Goal: Answer question/provide support: Ask a question

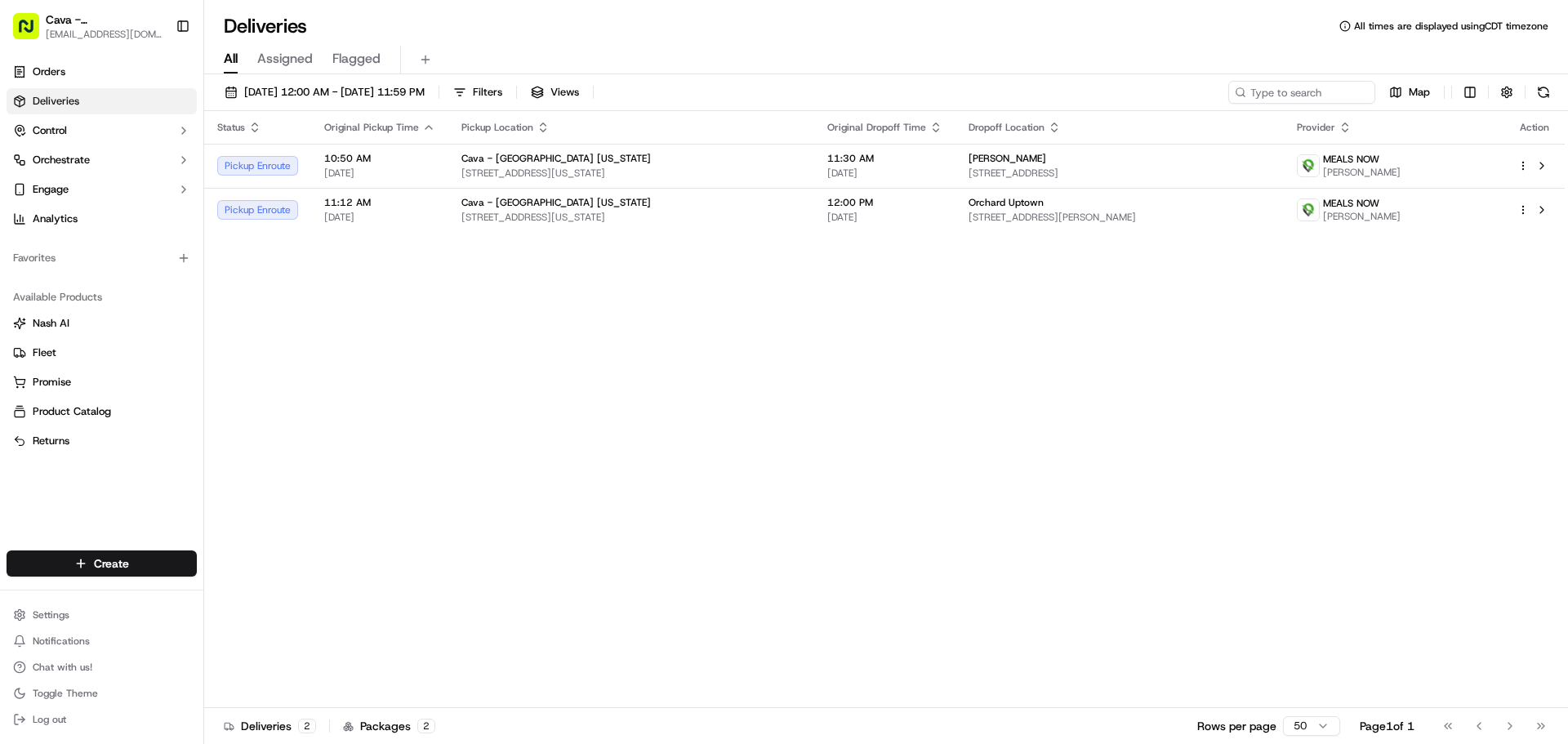
click at [521, 455] on div "Status Original Pickup Time Pickup Location Original Dropoff Time Dropoff Locat…" at bounding box center [884, 409] width 1361 height 597
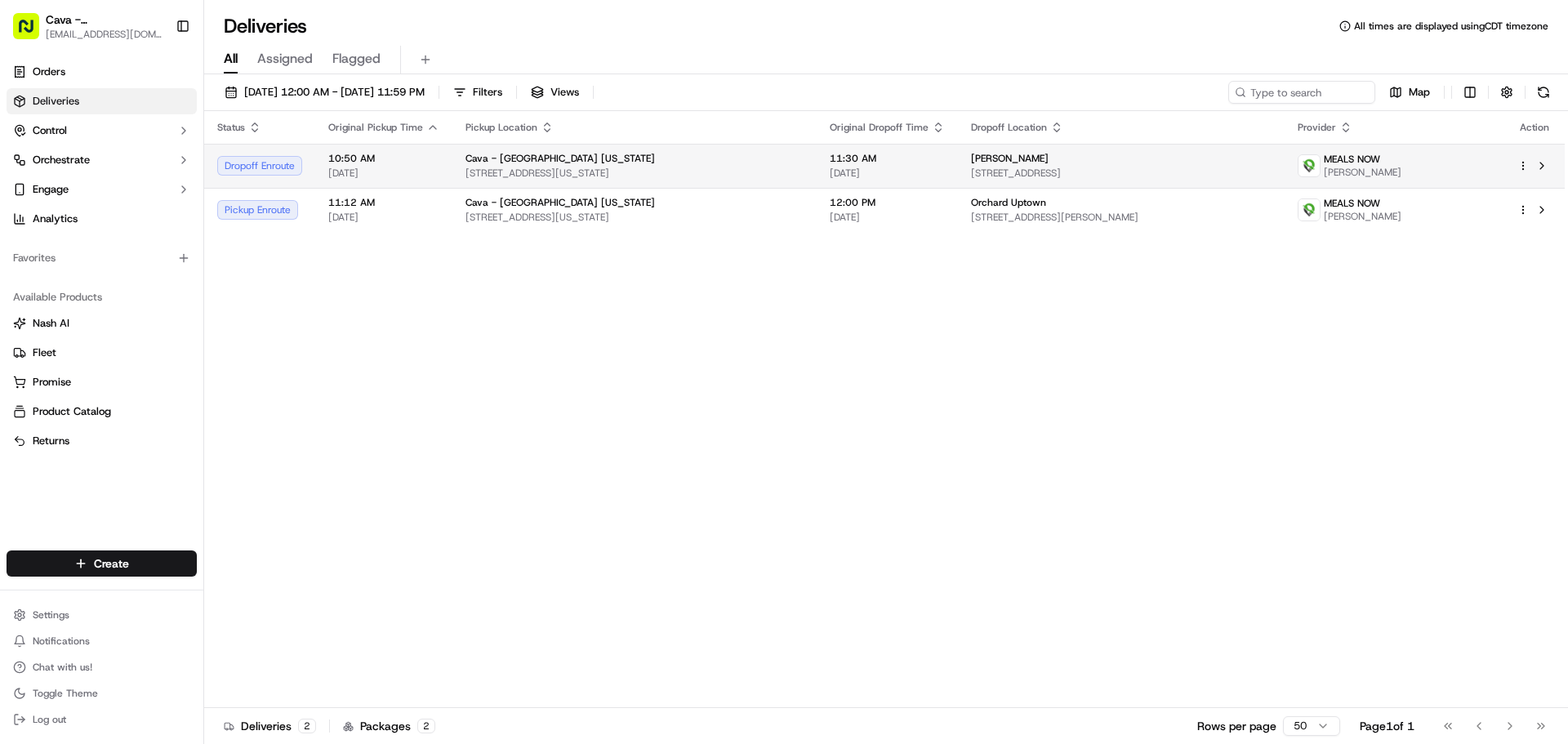
click at [426, 164] on span "10:50 AM" at bounding box center [384, 158] width 111 height 13
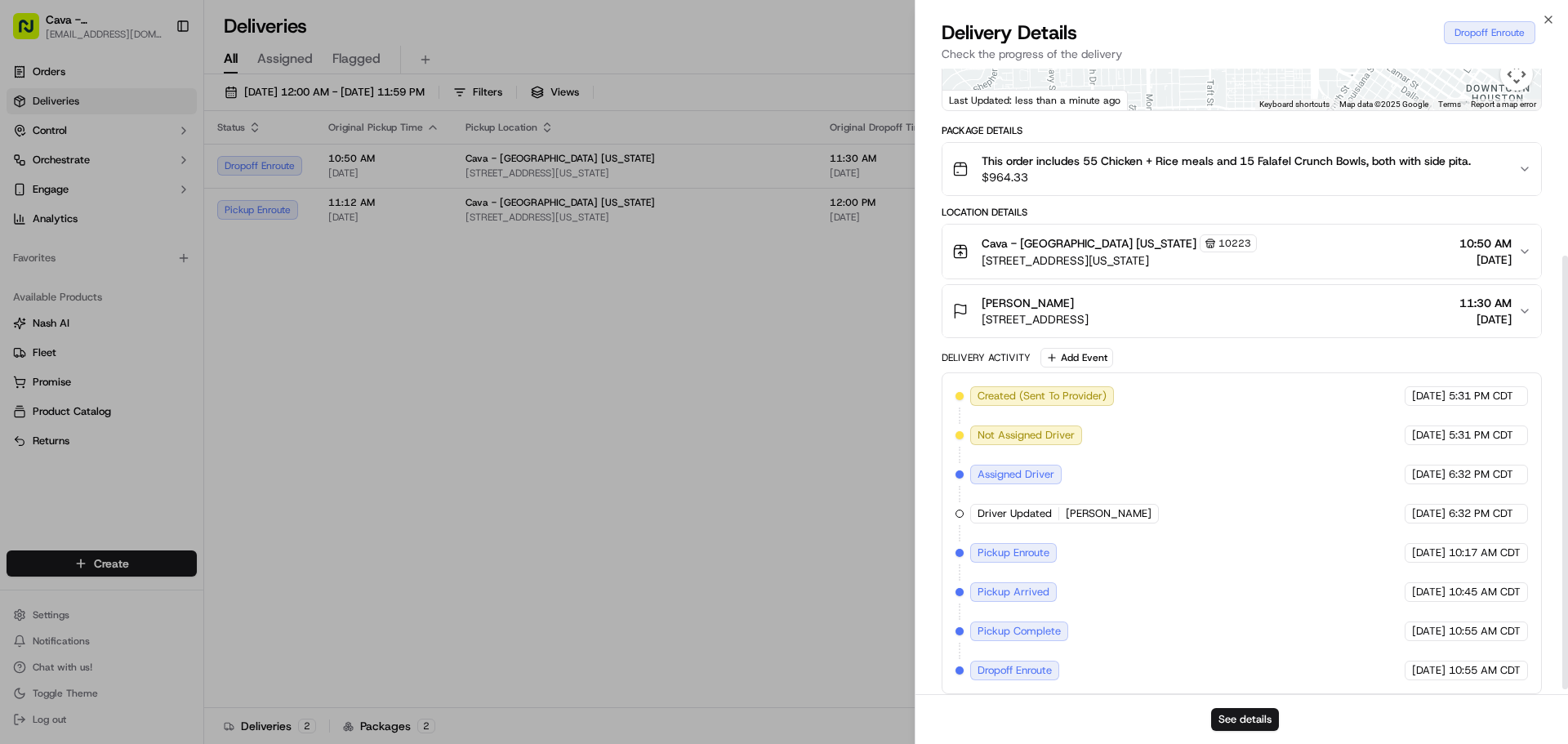
scroll to position [276, 0]
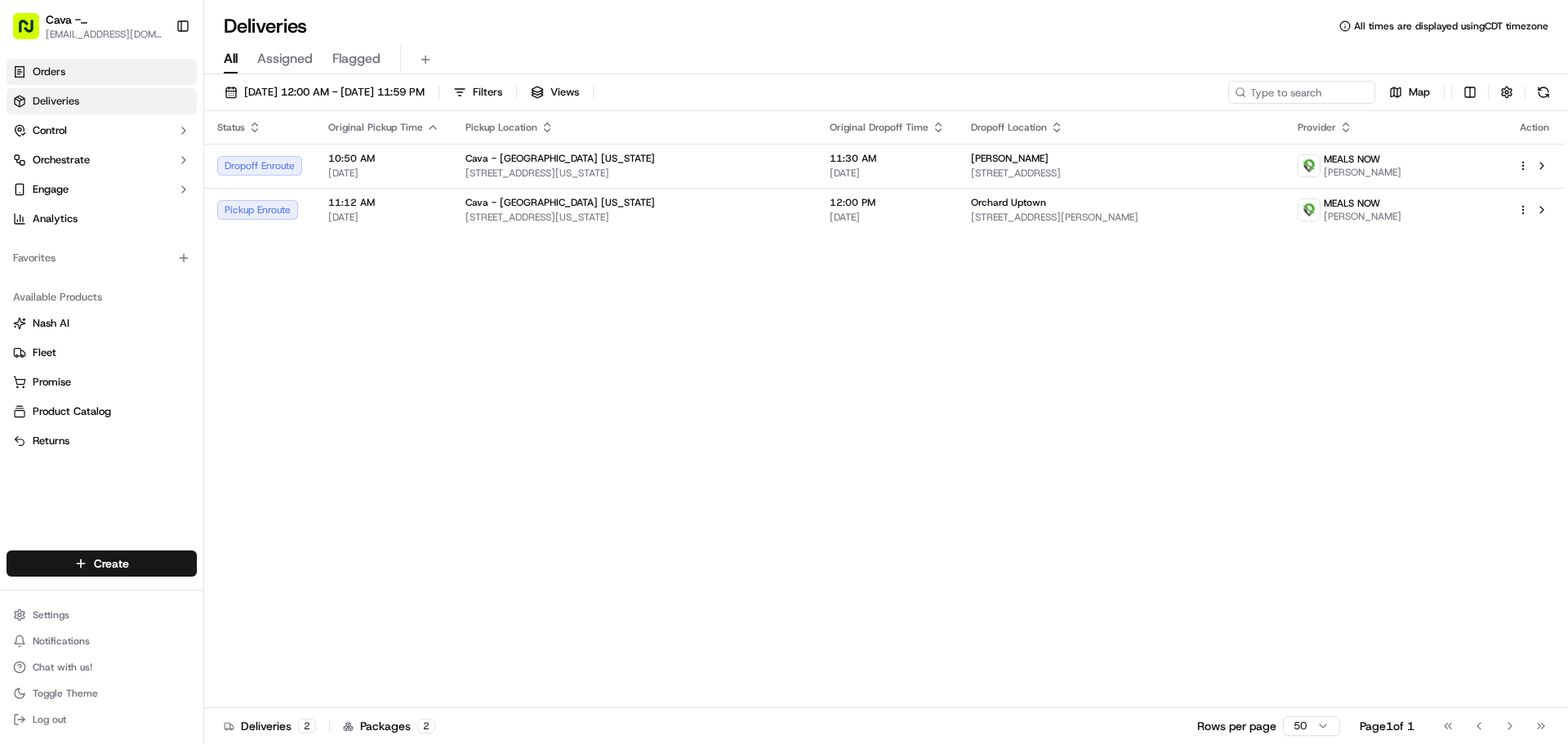
click at [95, 63] on link "Orders" at bounding box center [101, 71] width 190 height 26
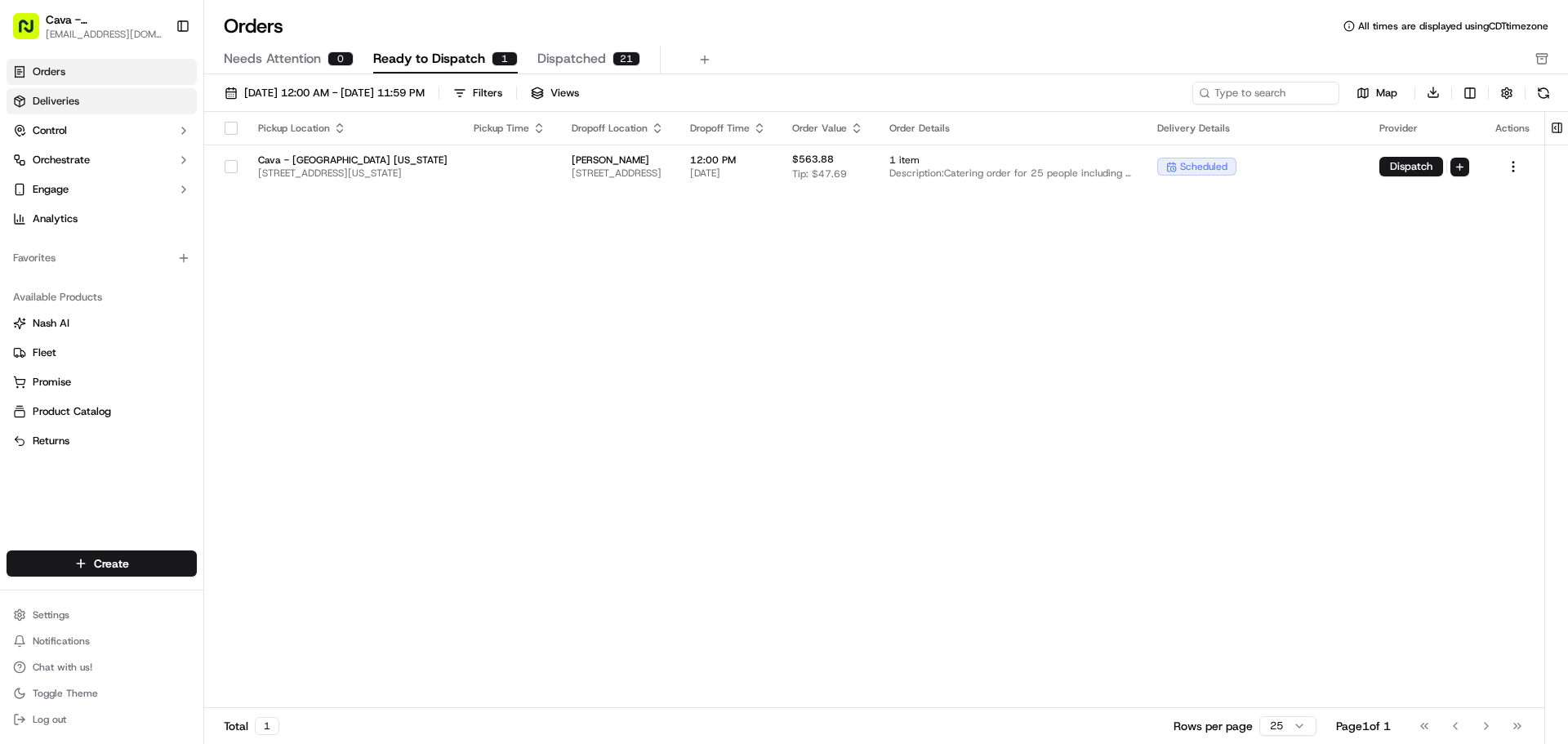
click at [101, 105] on link "Deliveries" at bounding box center [101, 101] width 190 height 26
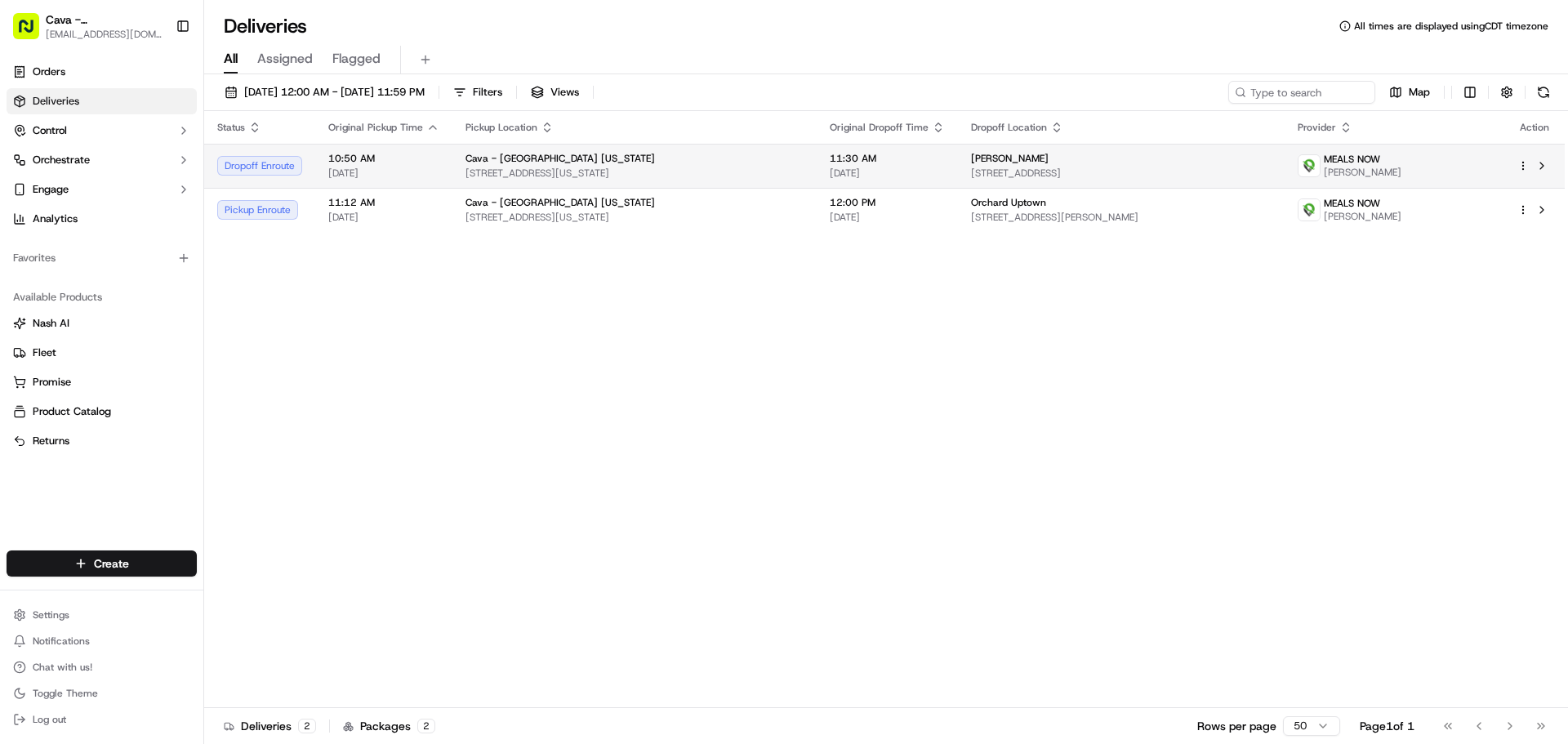
click at [459, 166] on td "Cava - [GEOGRAPHIC_DATA][US_STATE][STREET_ADDRESS][US_STATE][GEOGRAPHIC_DATA]" at bounding box center [634, 165] width 364 height 44
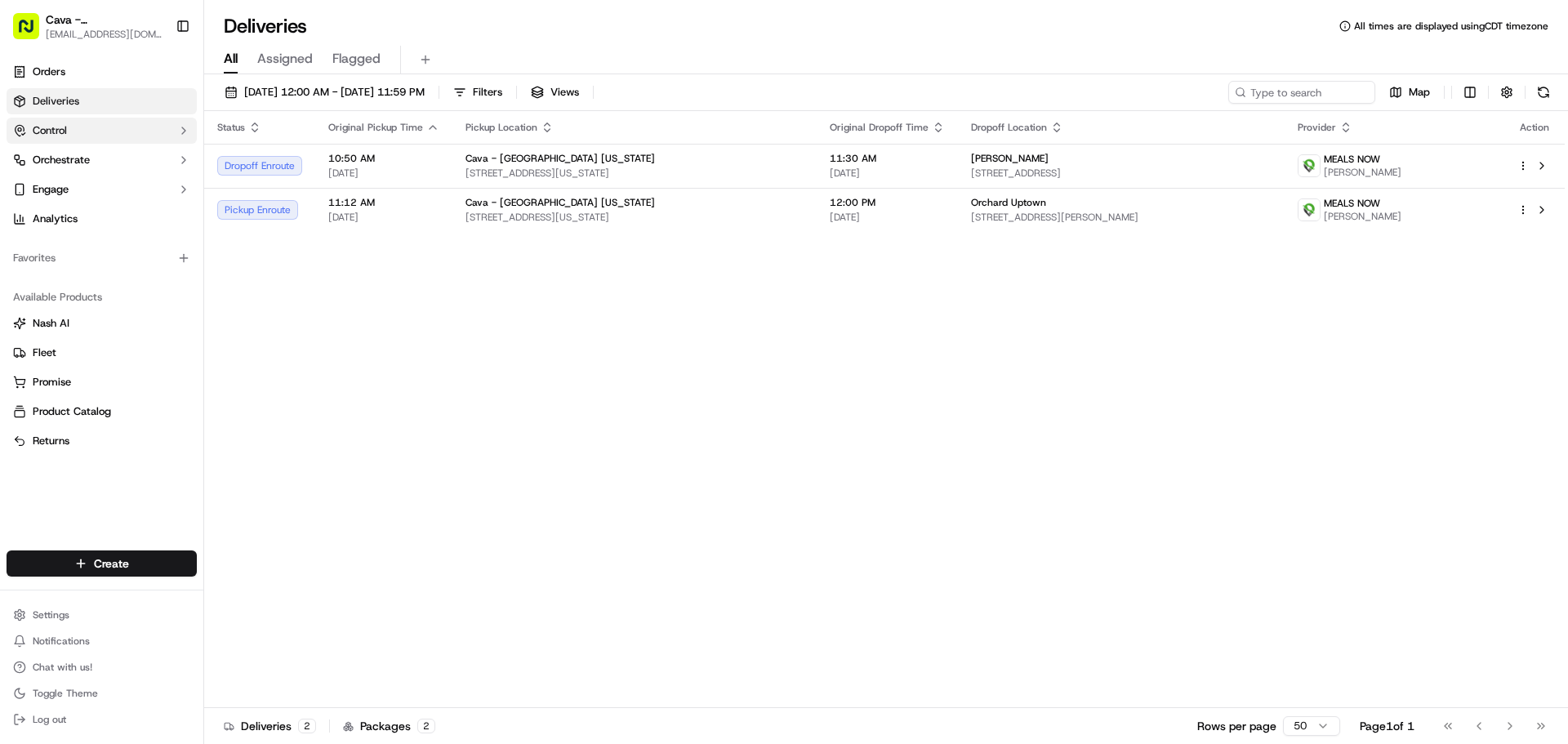
click at [108, 131] on button "Control" at bounding box center [101, 131] width 190 height 26
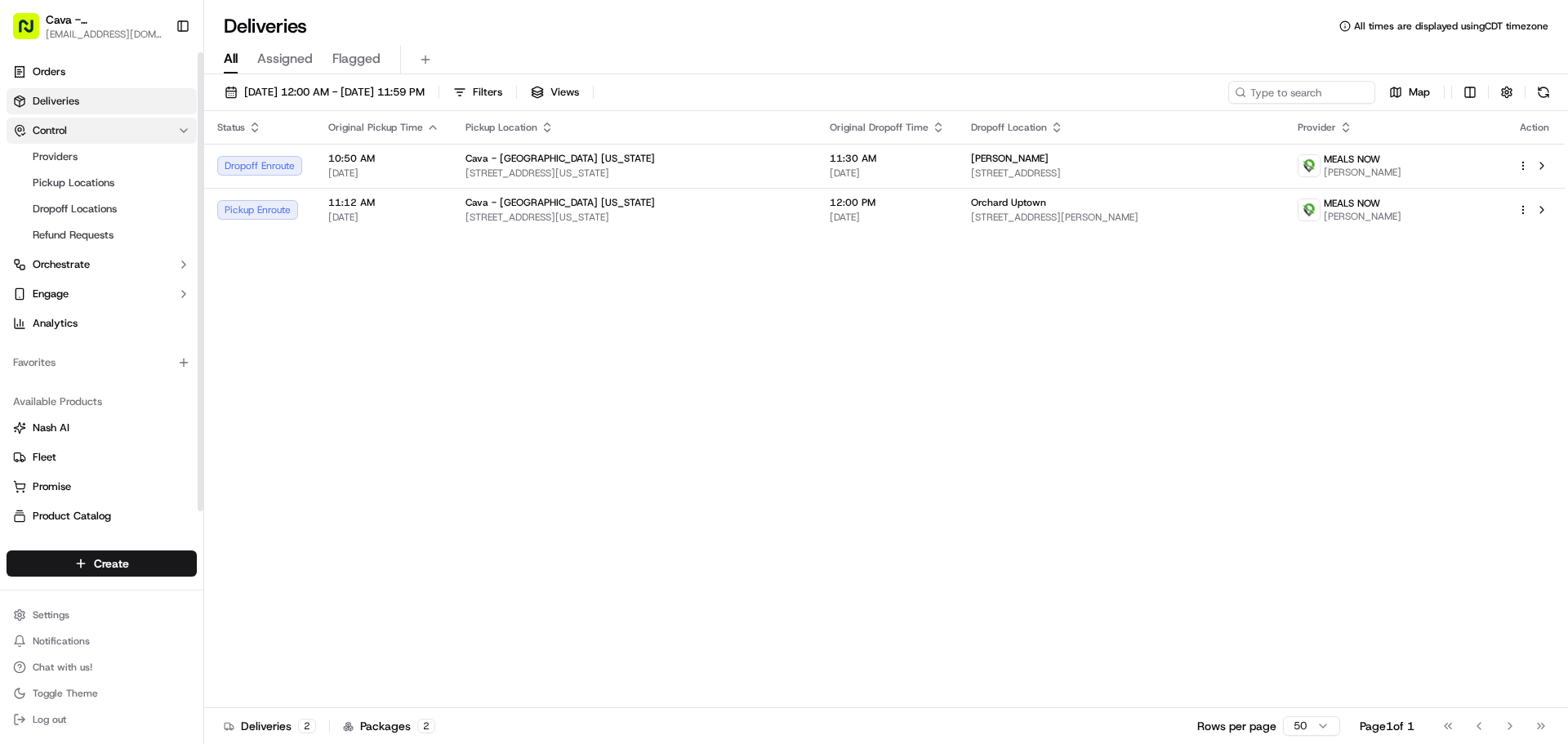
click at [101, 140] on button "Control" at bounding box center [101, 131] width 190 height 26
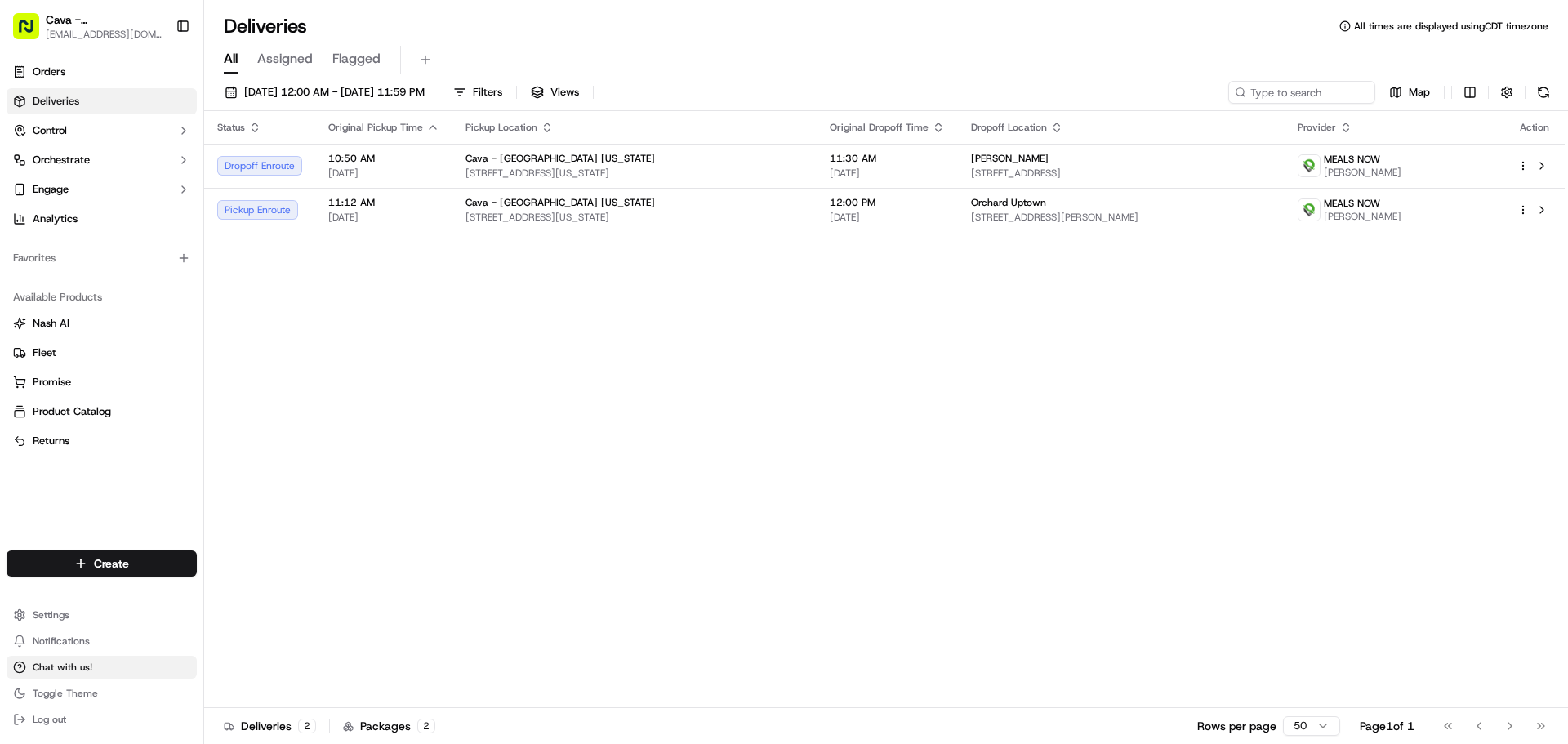
click at [97, 678] on button "Chat with us!" at bounding box center [101, 667] width 190 height 23
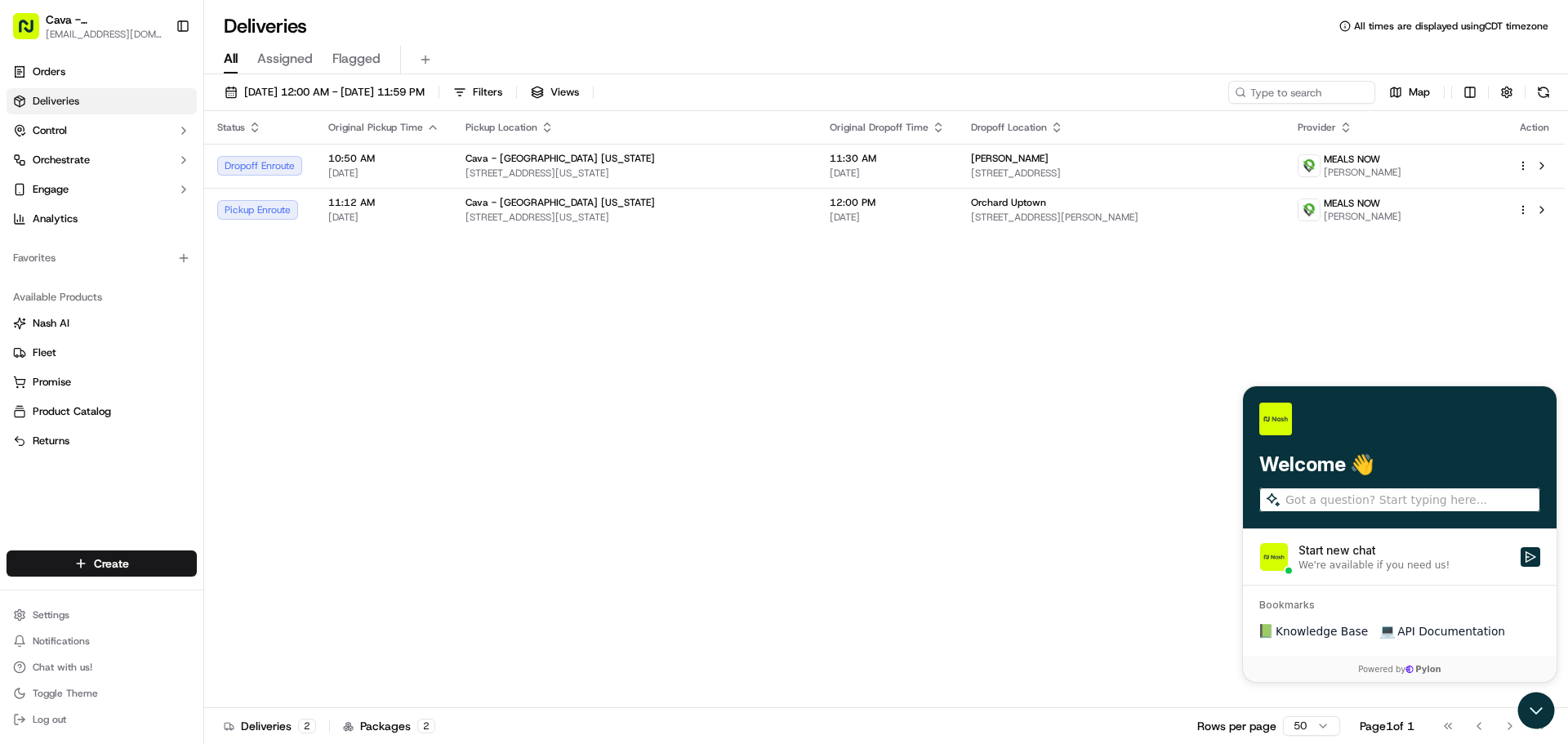
click at [1373, 506] on input "search" at bounding box center [1411, 501] width 251 height 17
type input "my driver just took off leavinf bowls behind"
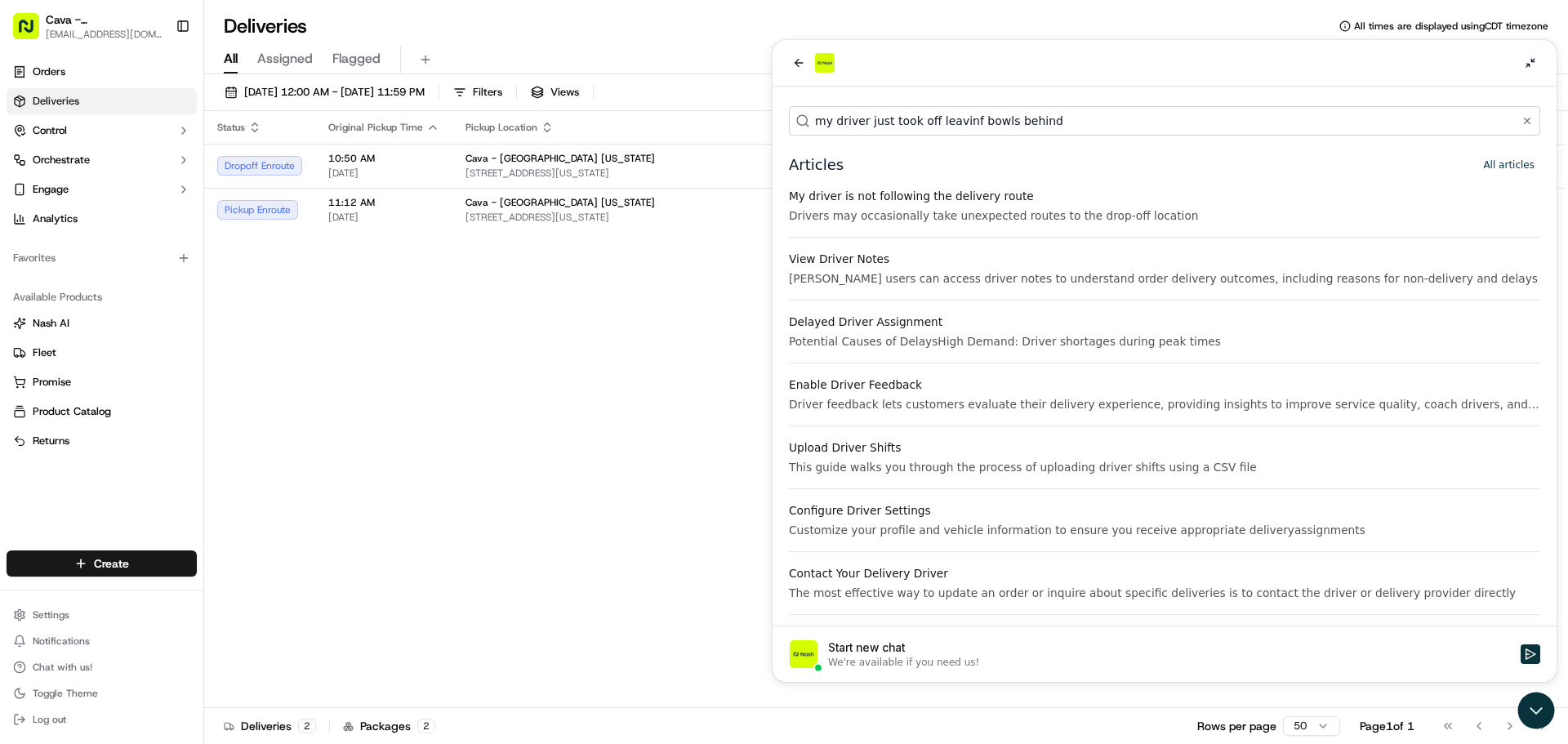
click at [973, 655] on div "We're available if you need us!" at bounding box center [1170, 661] width 683 height 13
click at [1521, 655] on button "Start new chat We're available if you need us!" at bounding box center [1530, 654] width 20 height 20
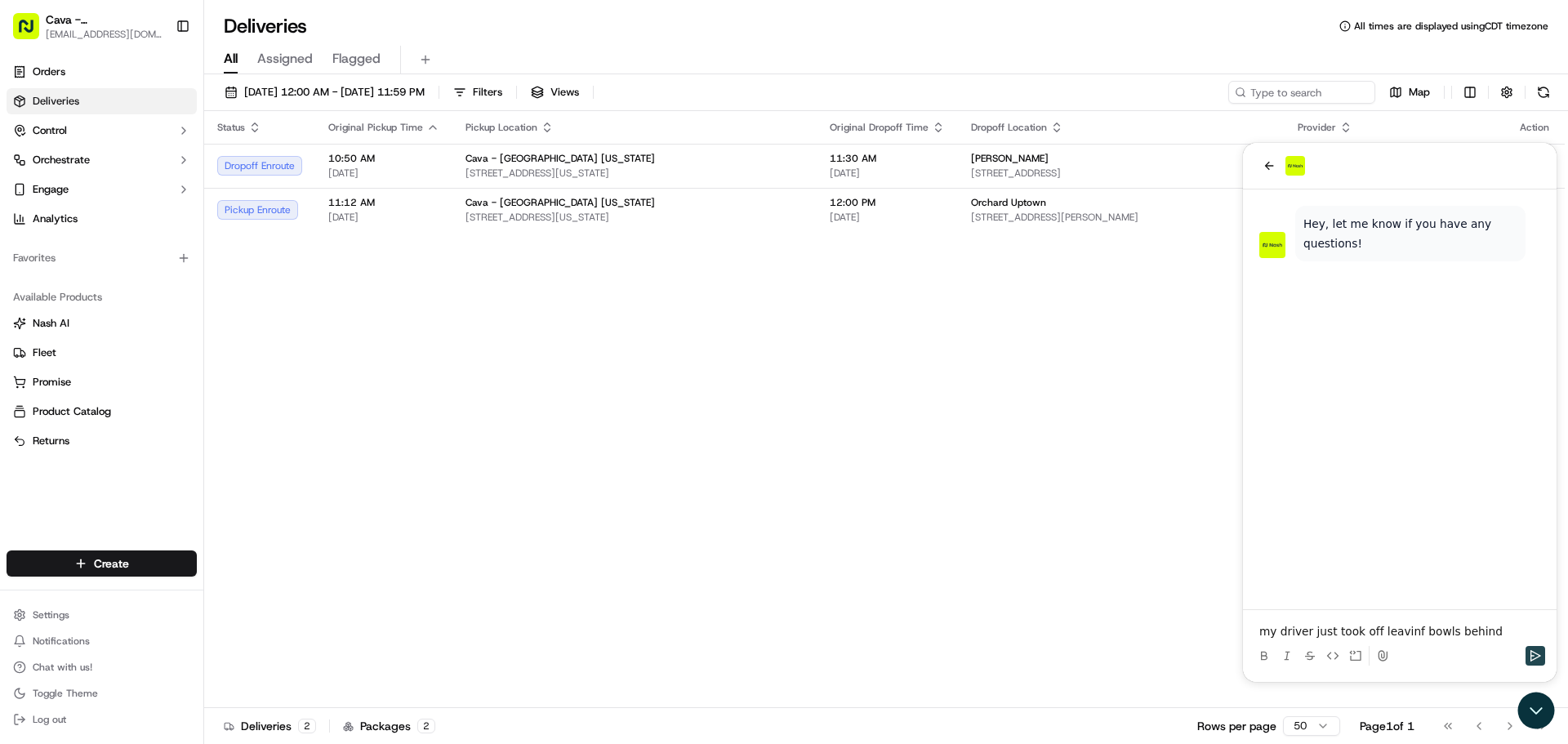
click at [1529, 655] on icon "Send" at bounding box center [1534, 655] width 13 height 13
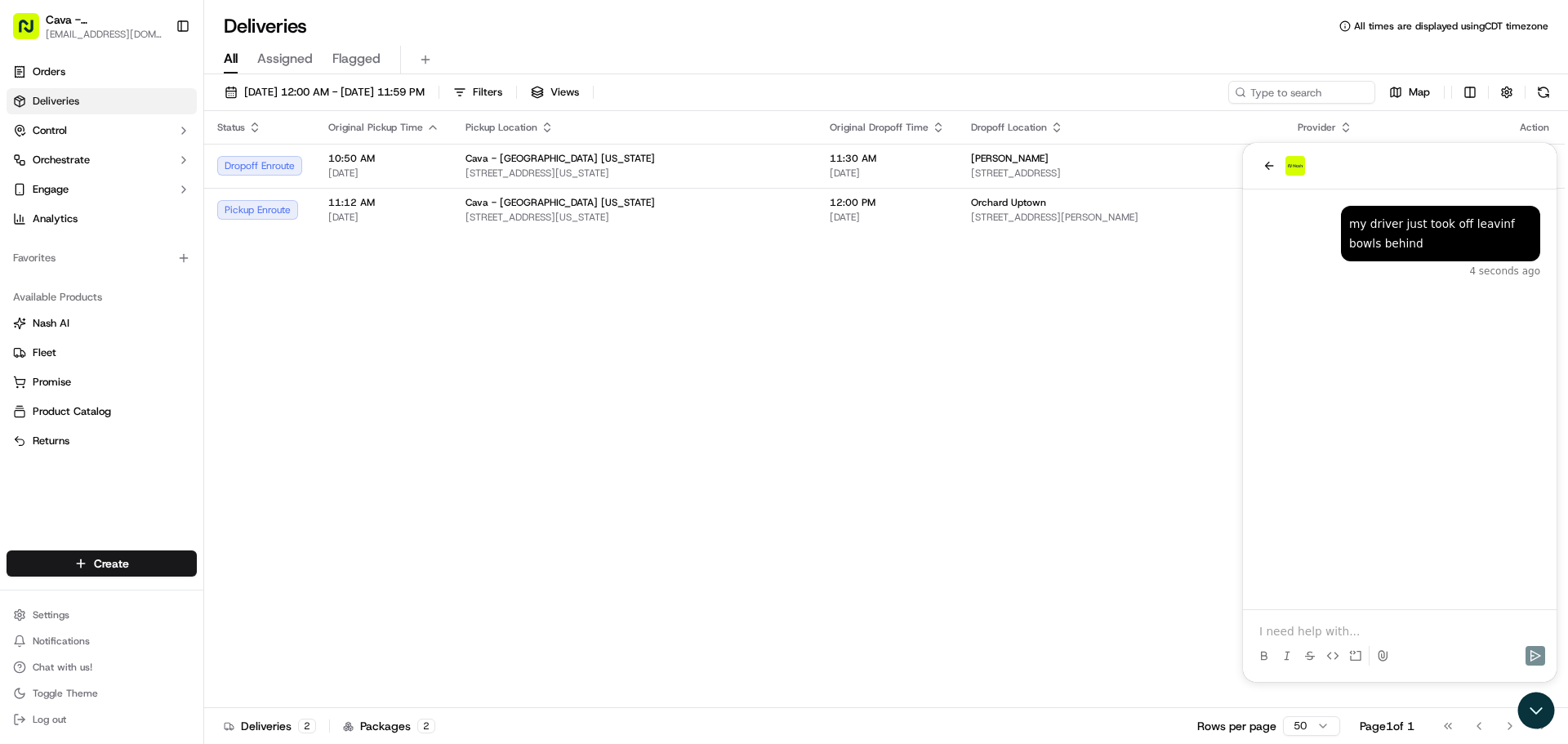
click at [89, 104] on link "Deliveries" at bounding box center [101, 101] width 190 height 26
click at [79, 79] on link "Orders" at bounding box center [101, 71] width 190 height 26
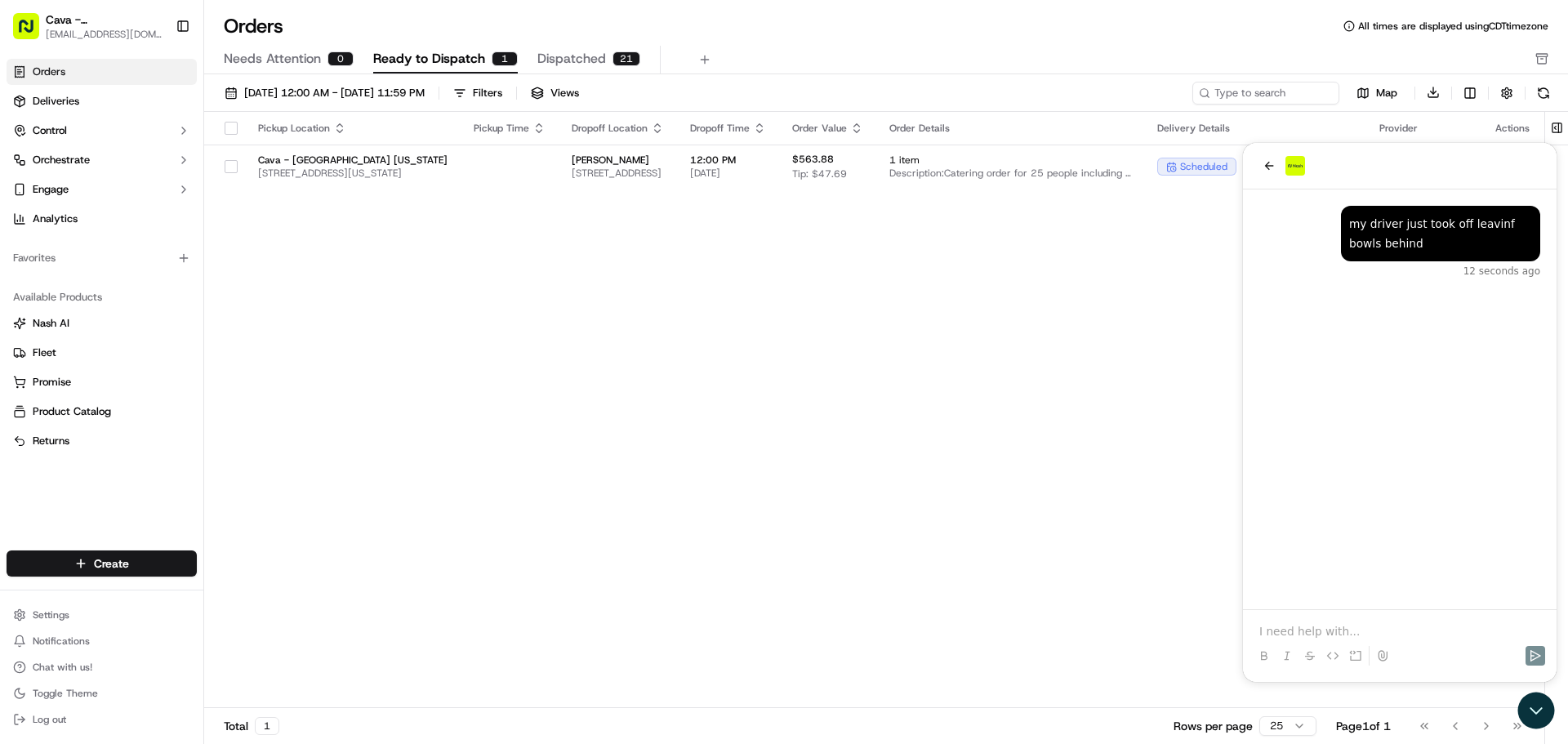
click at [720, 352] on div "Pickup Location Pickup Time Dropoff Location Dropoff Time Order Value Order Det…" at bounding box center [874, 410] width 1340 height 597
click at [1269, 165] on icon "back" at bounding box center [1269, 165] width 13 height 13
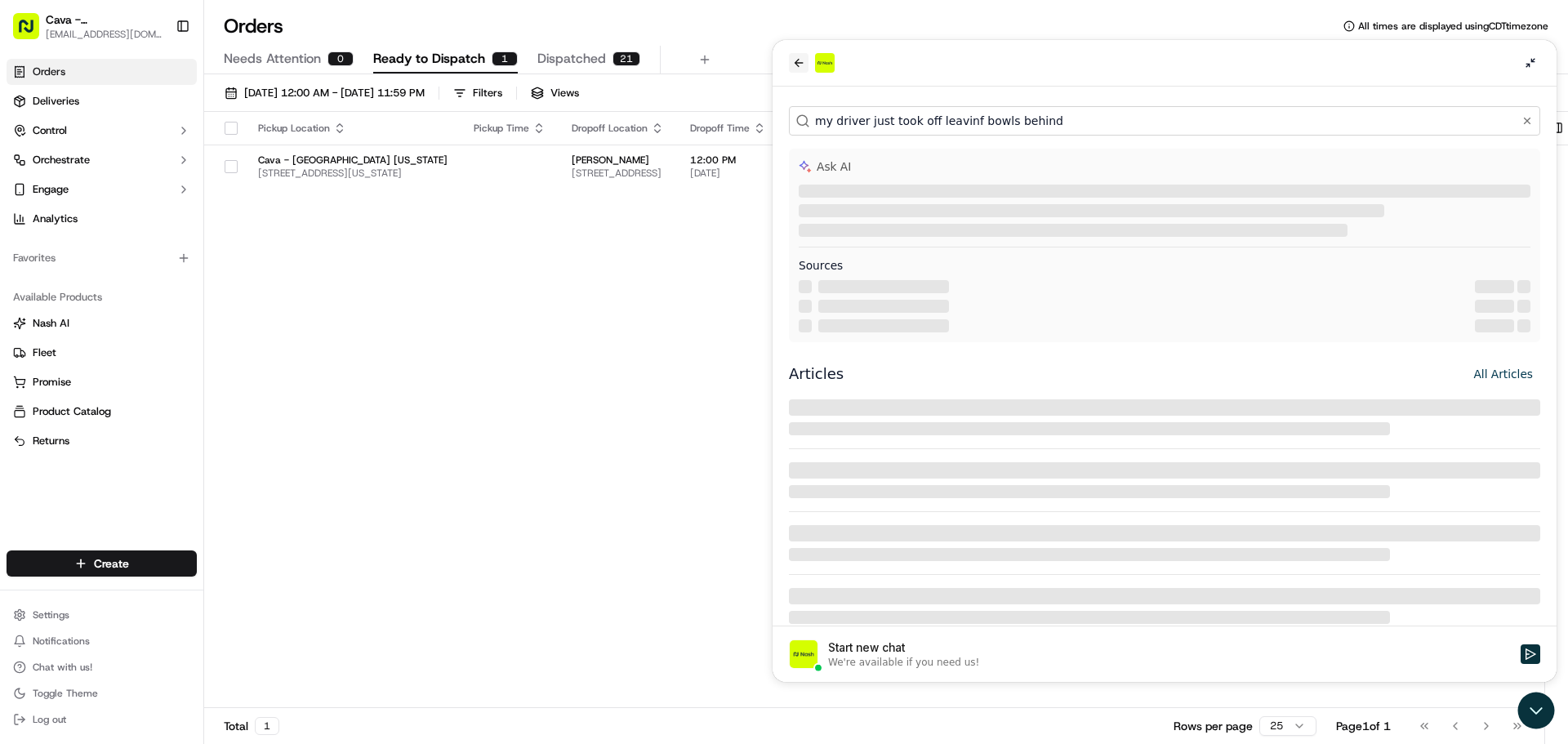
click at [802, 61] on icon "back" at bounding box center [798, 63] width 13 height 13
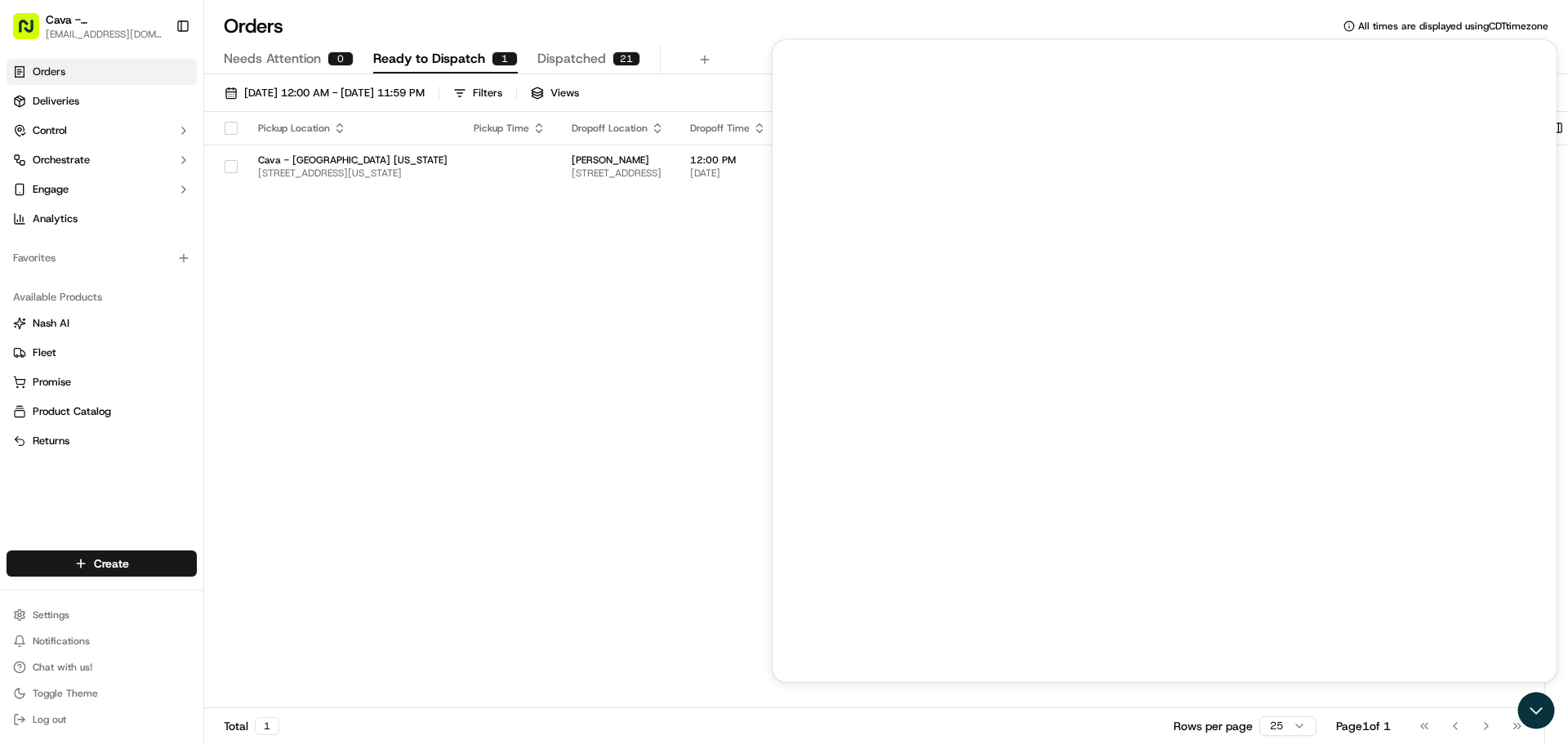
click at [594, 426] on div "Pickup Location Pickup Time Dropoff Location Dropoff Time Order Value Order Det…" at bounding box center [874, 410] width 1340 height 597
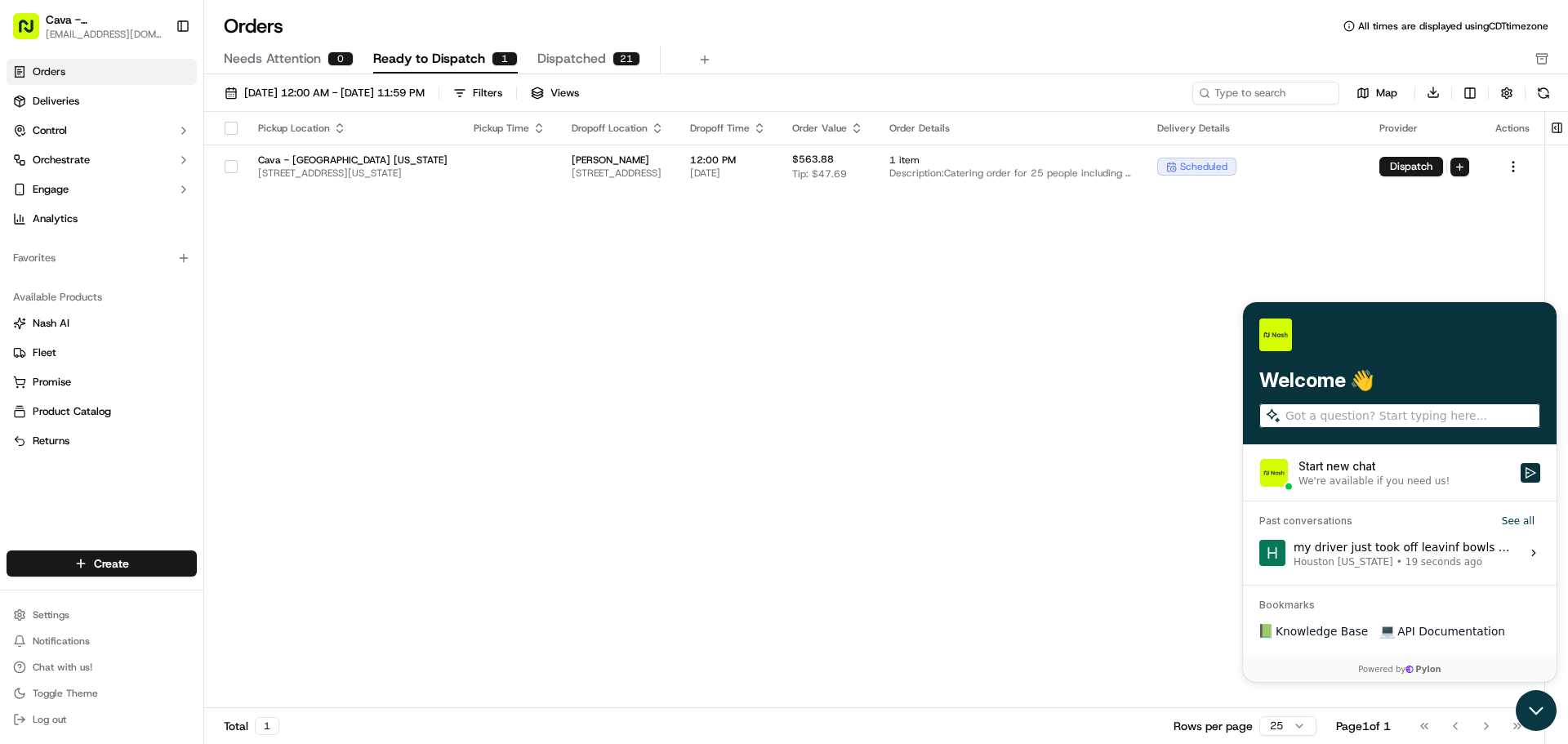
click at [1546, 719] on icon "Open customer support" at bounding box center [1535, 710] width 40 height 40
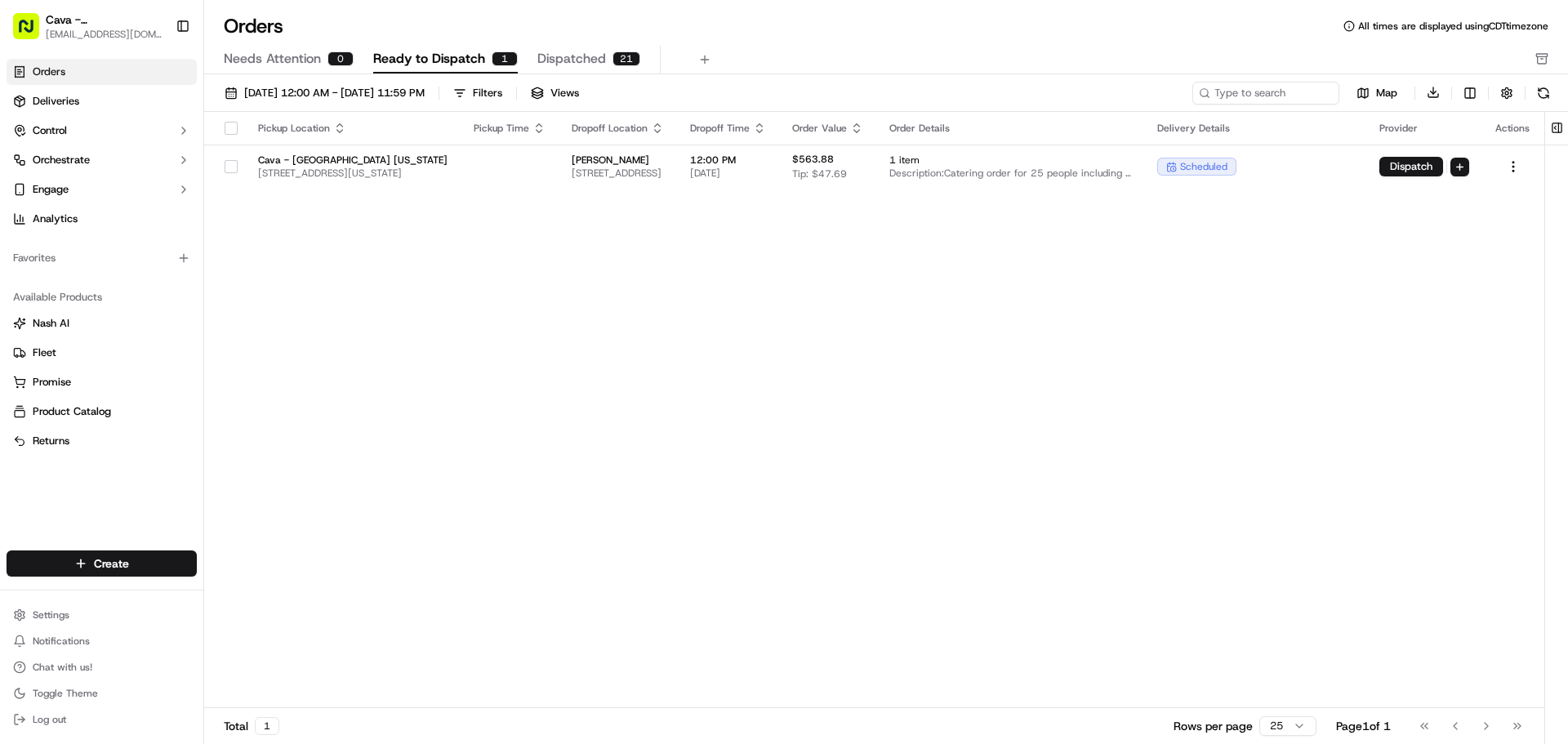
click at [831, 450] on div "Pickup Location Pickup Time Dropoff Location Dropoff Time Order Value Order Det…" at bounding box center [874, 410] width 1340 height 597
click at [89, 108] on link "Deliveries" at bounding box center [101, 101] width 190 height 26
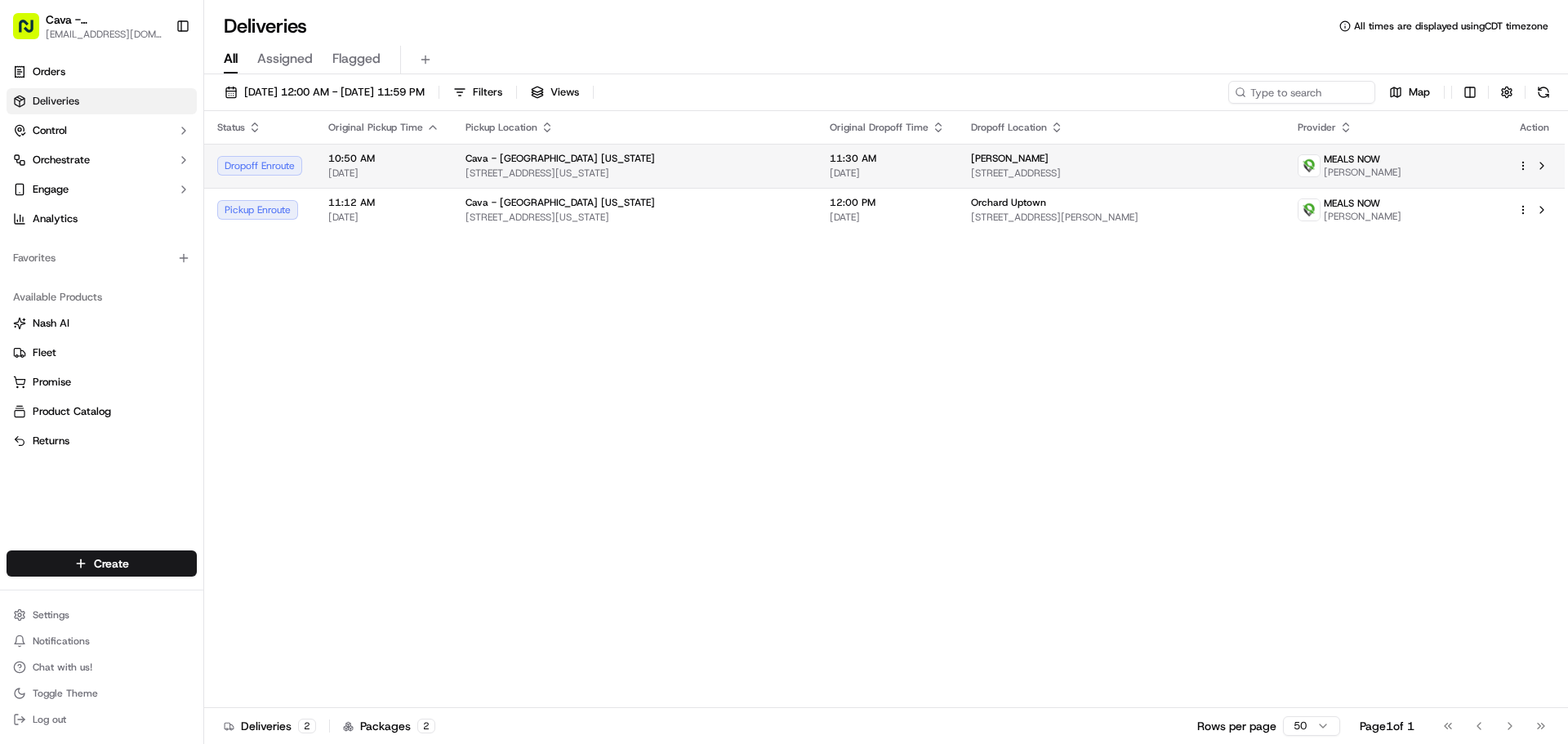
click at [1525, 165] on html "Cava - [GEOGRAPHIC_DATA] [US_STATE] [EMAIL_ADDRESS][DOMAIN_NAME] Toggle Sidebar…" at bounding box center [784, 372] width 1568 height 744
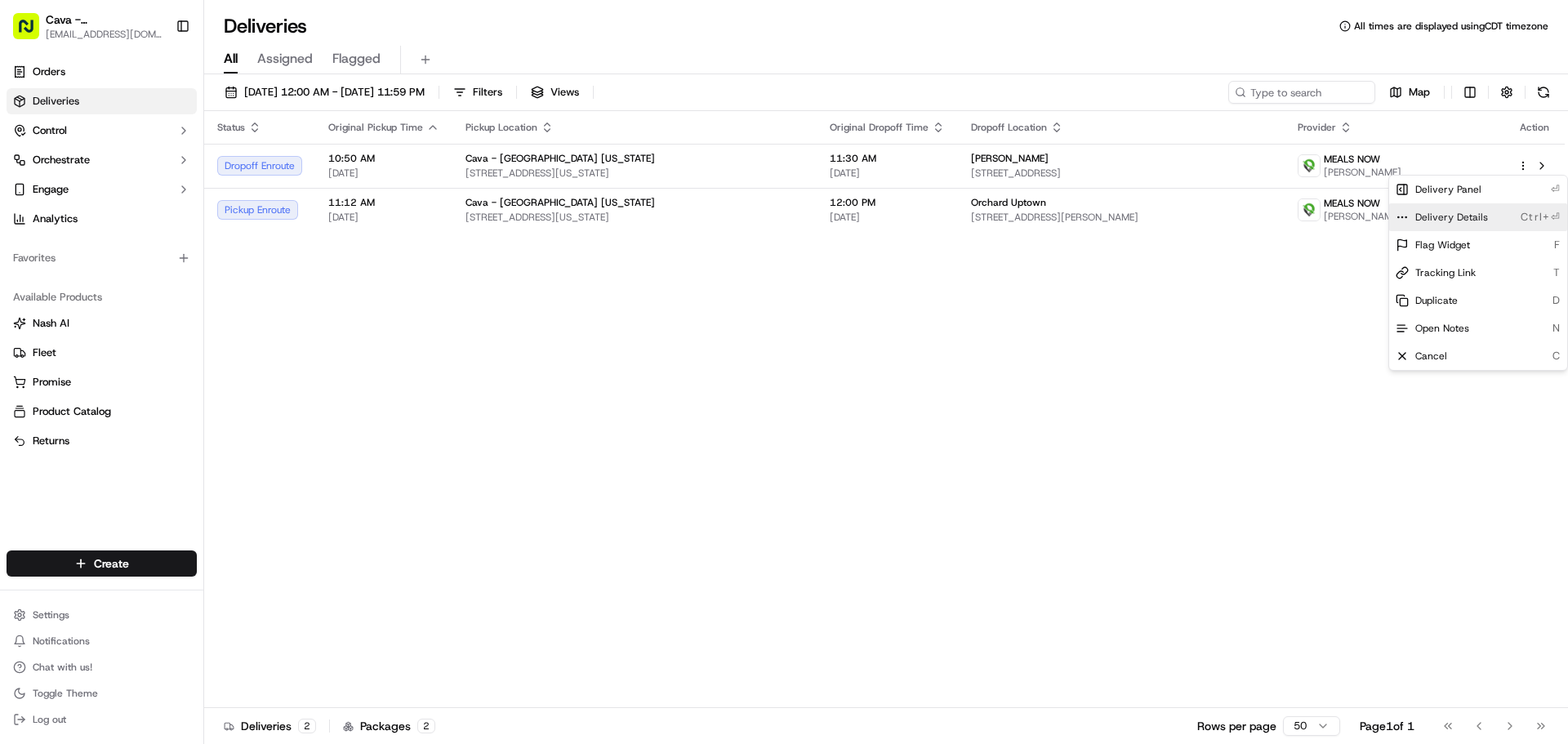
click at [1481, 223] on span "Delivery Details" at bounding box center [1451, 217] width 73 height 13
